Goal: Use online tool/utility

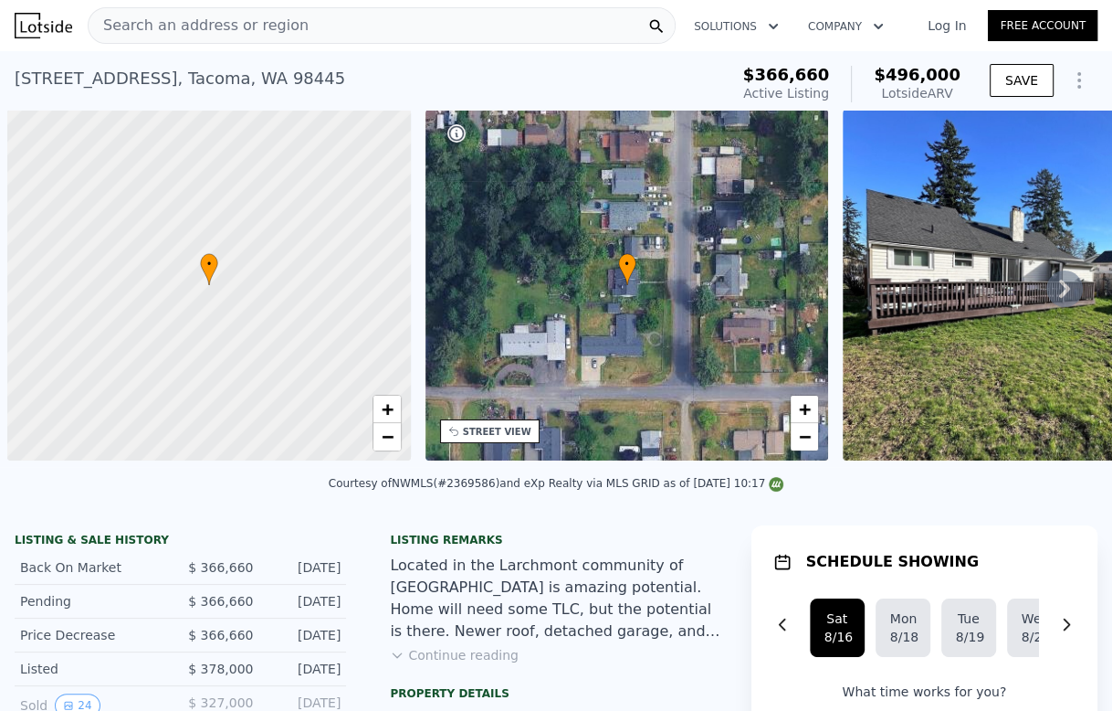
scroll to position [0, 7]
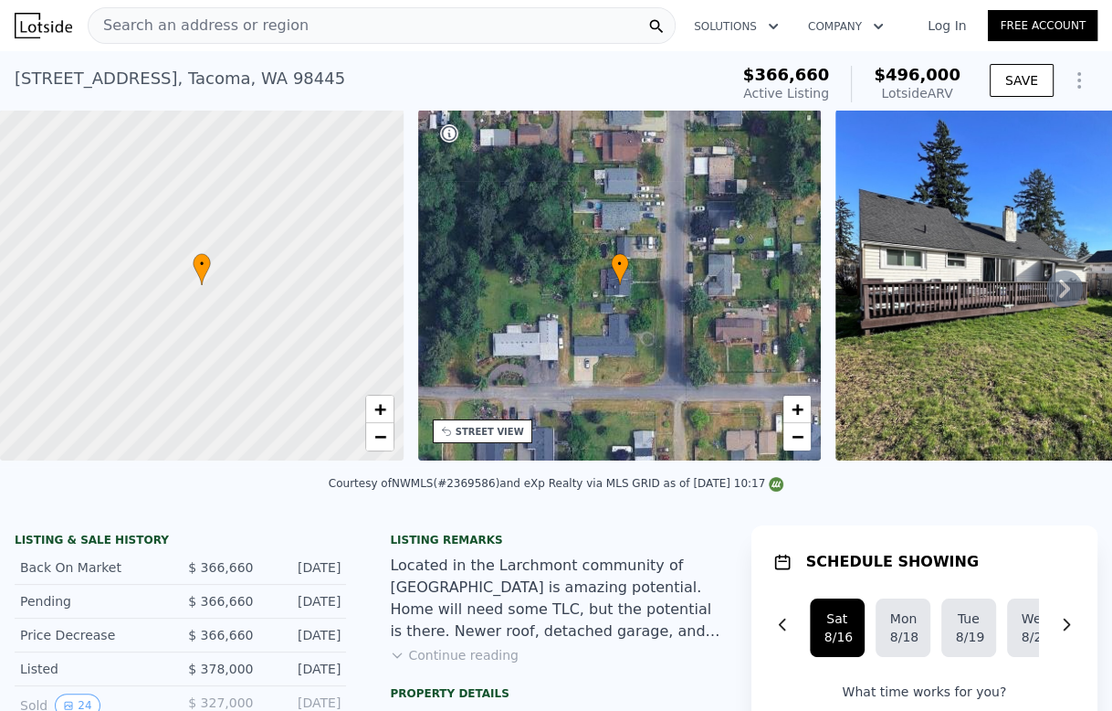
click at [454, 23] on div "Search an address or region" at bounding box center [382, 25] width 588 height 37
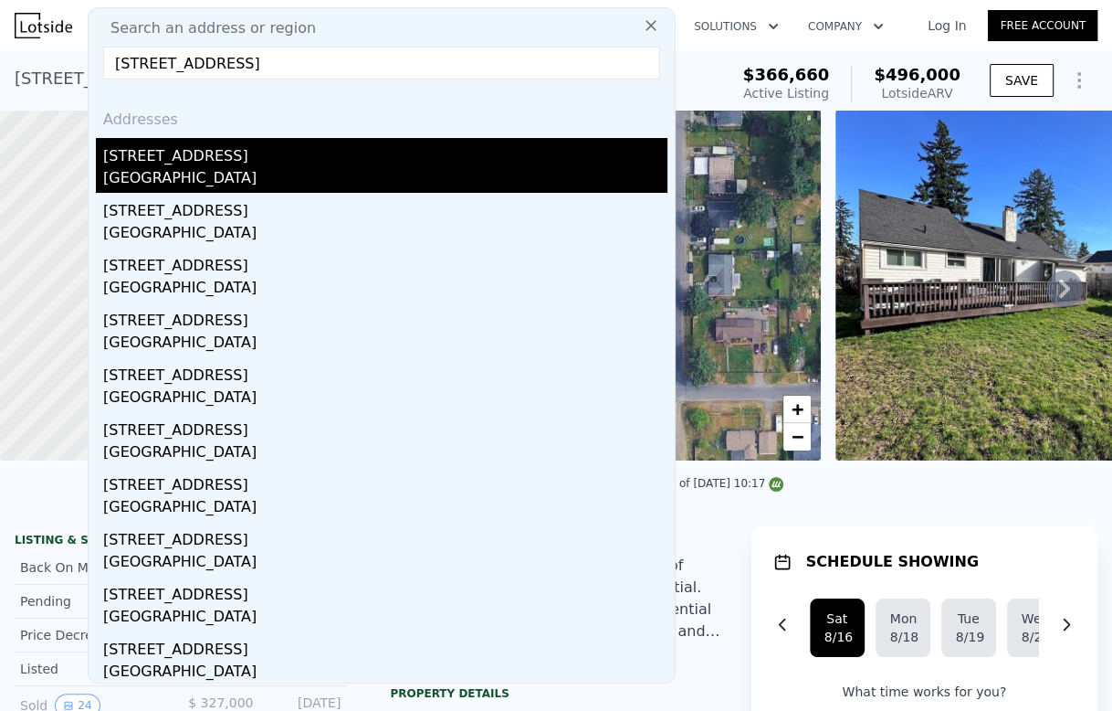
type input "[STREET_ADDRESS]"
click at [309, 152] on div "[STREET_ADDRESS]" at bounding box center [385, 152] width 564 height 29
type input "2.5"
type input "1200"
type input "1427"
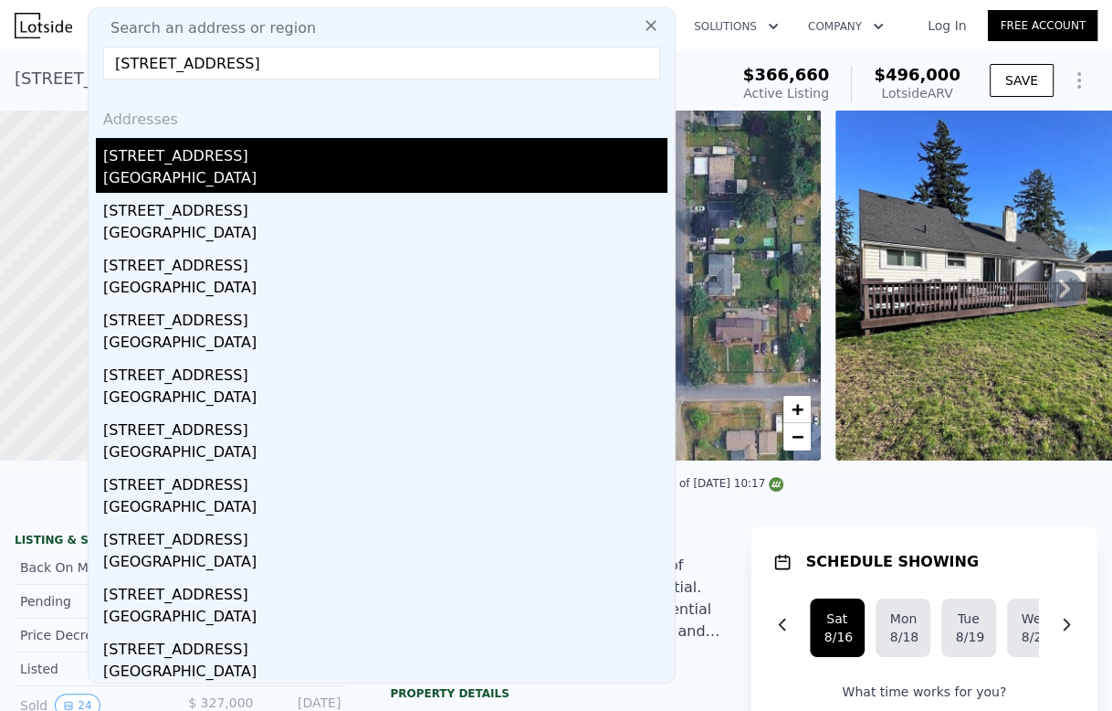
type input "7840"
type input "9583"
type input "$ 410,000"
type input "4"
type input "$ 30,002"
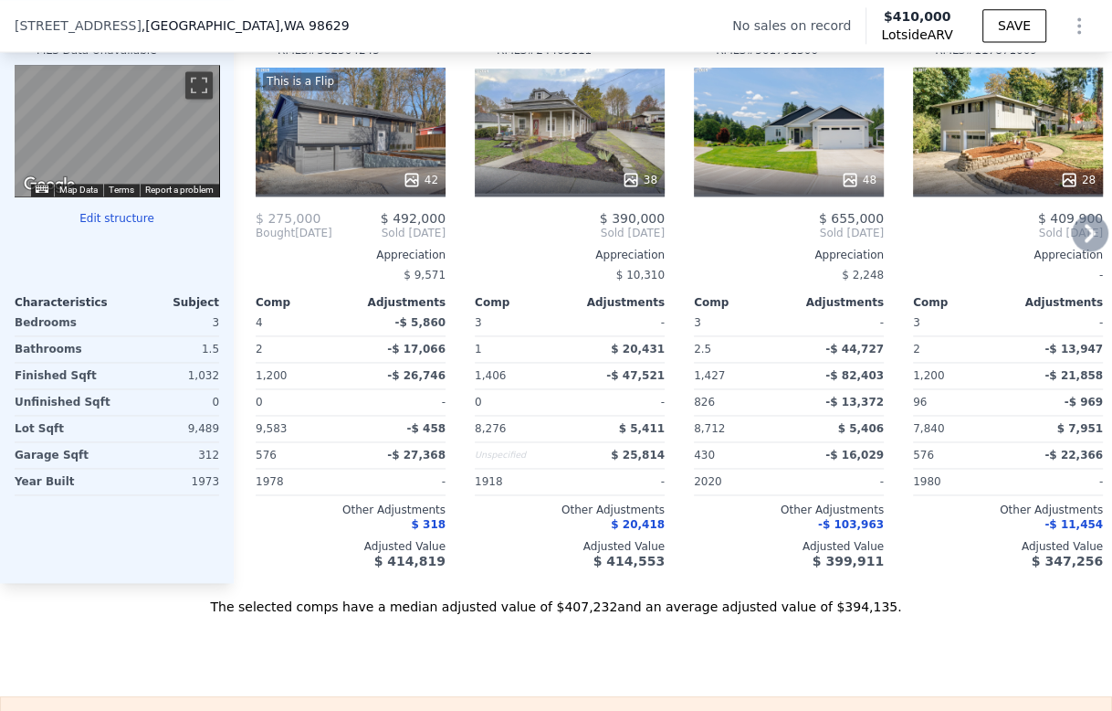
scroll to position [1827, 0]
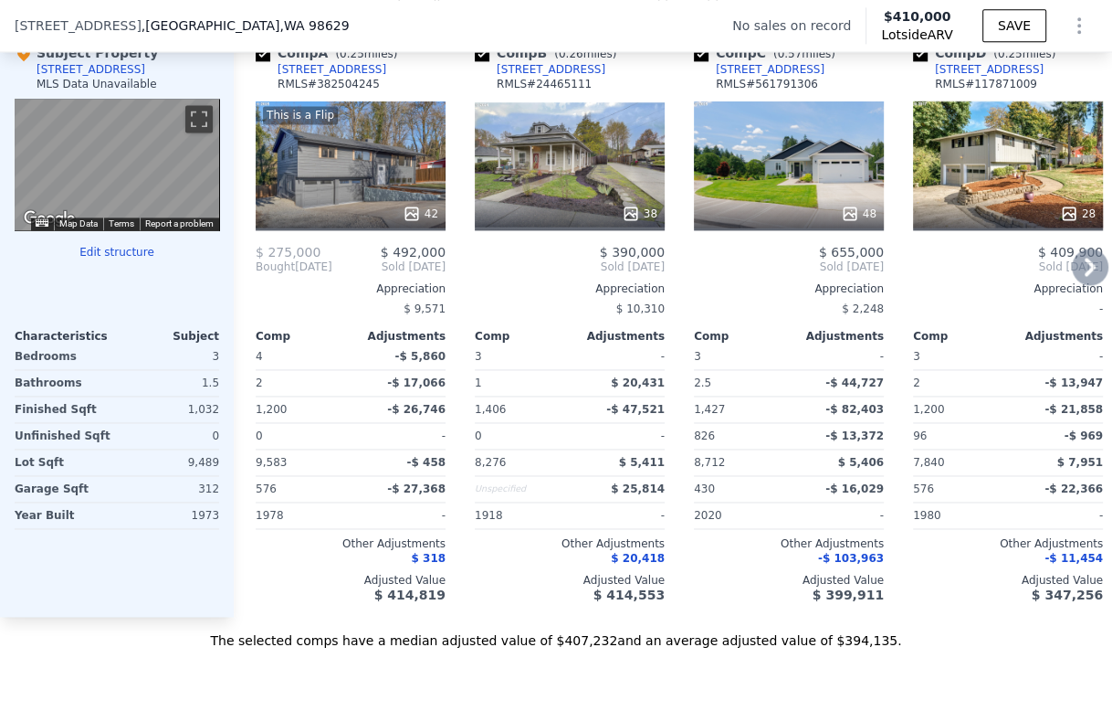
click at [1085, 276] on icon at bounding box center [1090, 267] width 11 height 18
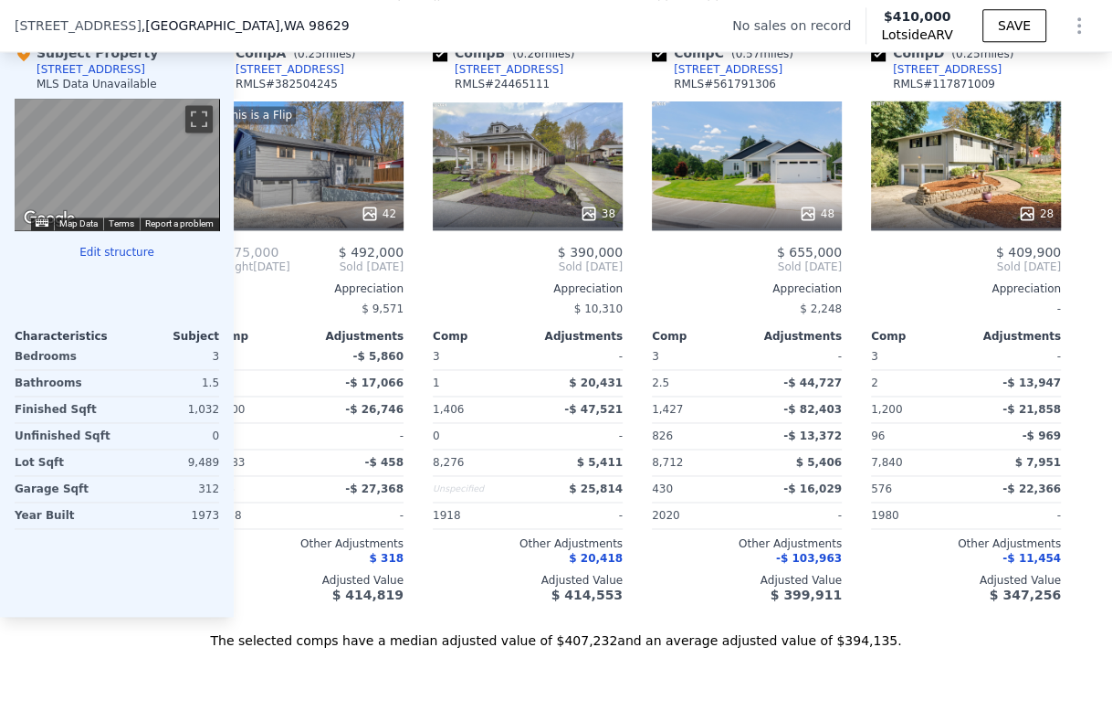
scroll to position [0, 58]
